Goal: Transaction & Acquisition: Book appointment/travel/reservation

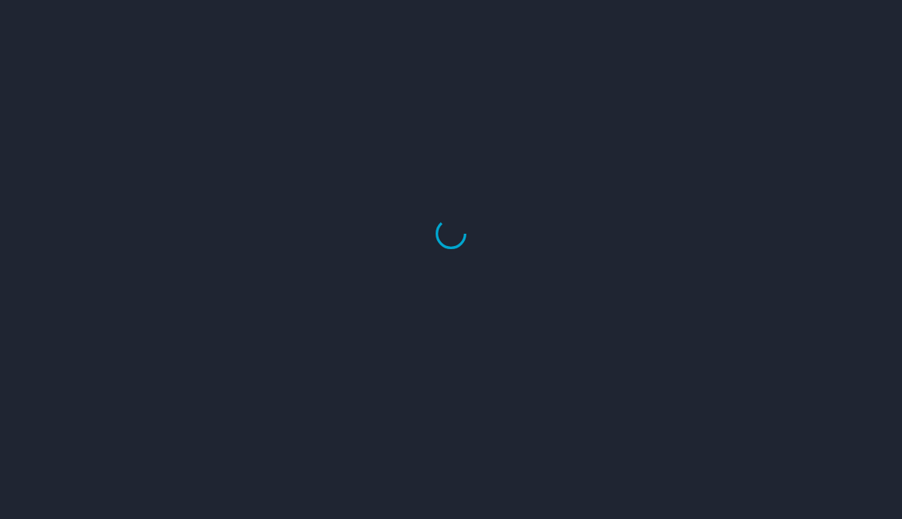
select select "US"
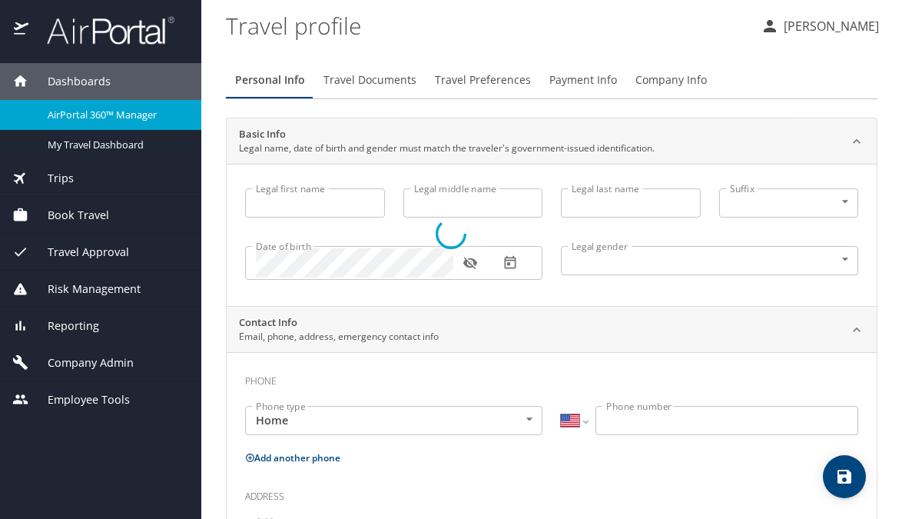
type input "Allison"
type input "Grace"
type input "Holum"
type input "Female"
select select "US"
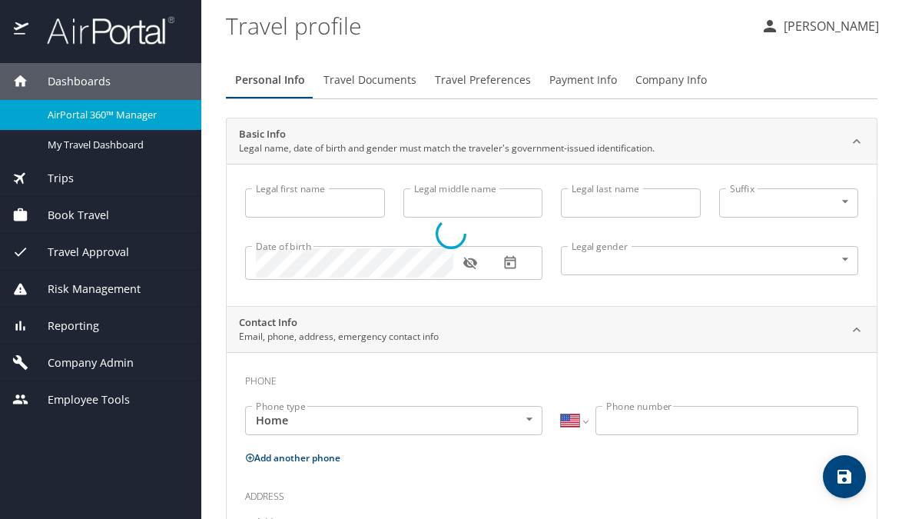
select select "AT"
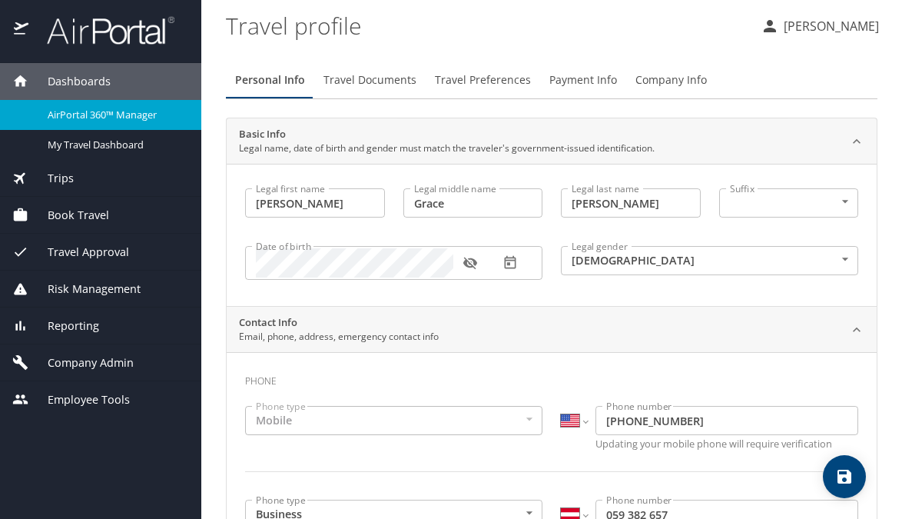
click at [124, 254] on span "Travel Approval" at bounding box center [78, 252] width 101 height 17
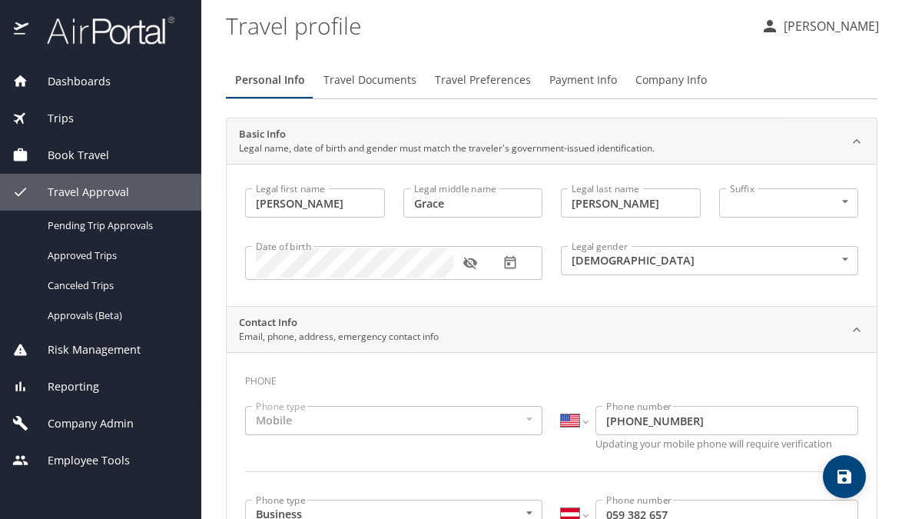
click at [124, 160] on div "Book Travel" at bounding box center [100, 155] width 177 height 17
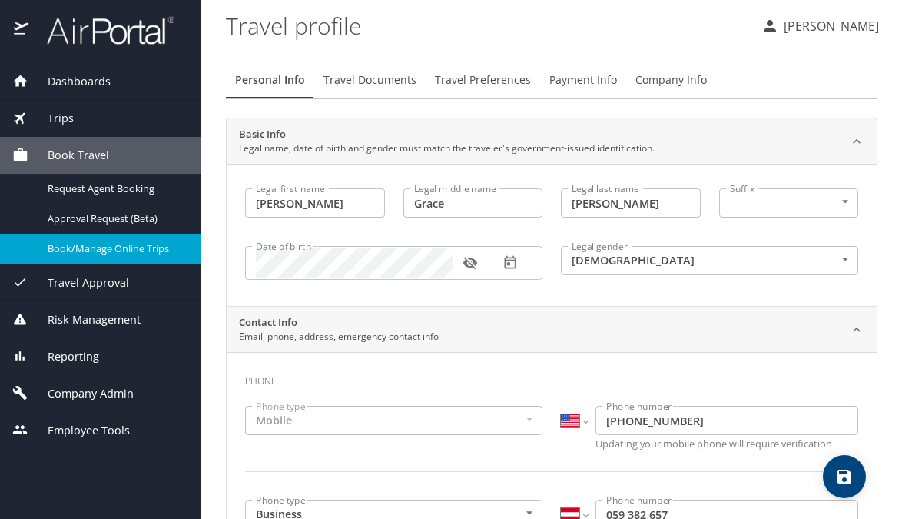
click at [115, 243] on span "Book/Manage Online Trips" at bounding box center [115, 248] width 135 height 15
